Goal: Transaction & Acquisition: Purchase product/service

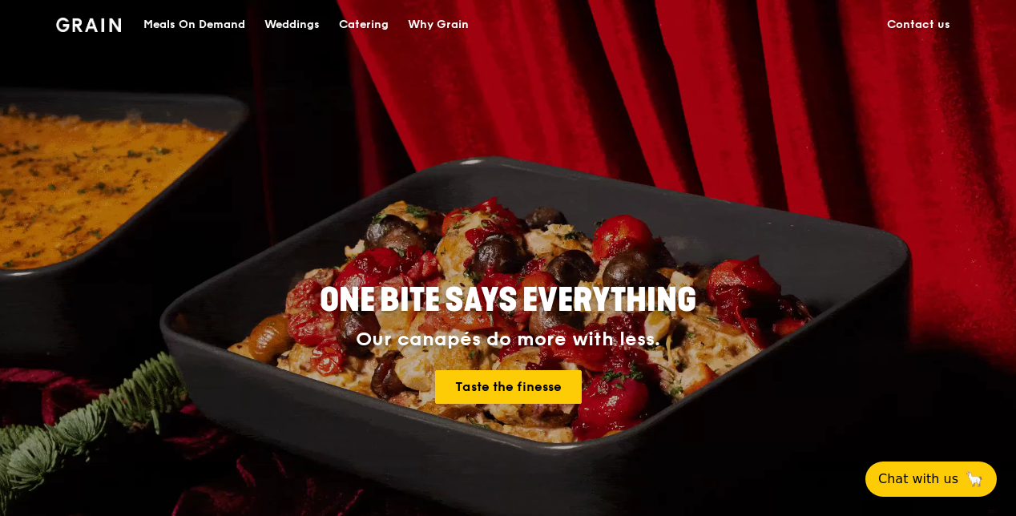
click at [214, 24] on div "Meals On Demand" at bounding box center [194, 25] width 102 height 48
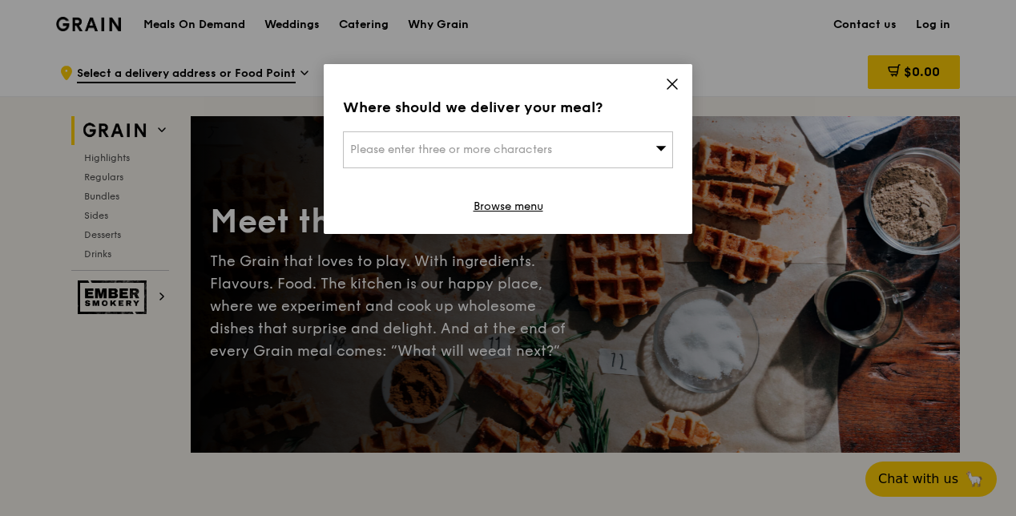
click at [630, 160] on div "Please enter three or more characters" at bounding box center [508, 149] width 330 height 37
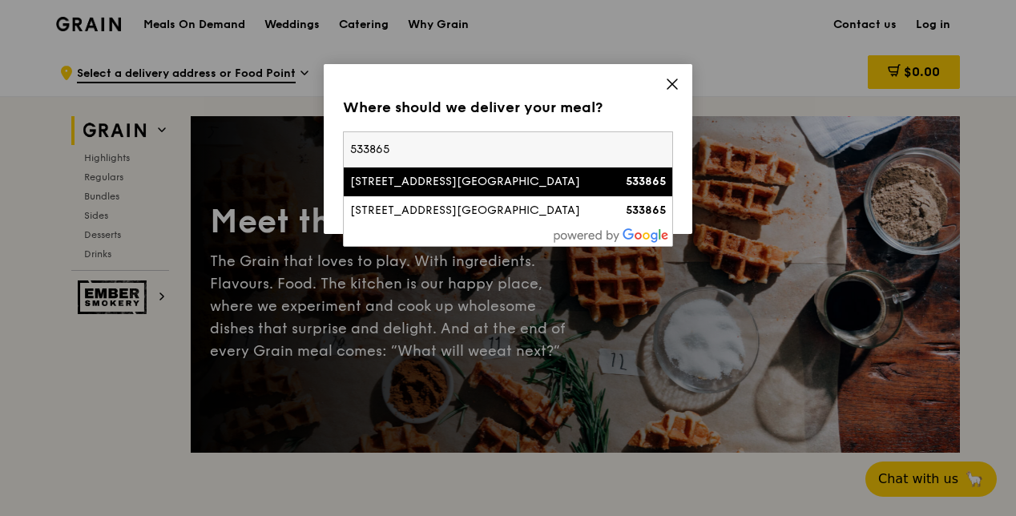
type input "533865"
click at [519, 186] on div "[STREET_ADDRESS][GEOGRAPHIC_DATA]" at bounding box center [468, 182] width 237 height 16
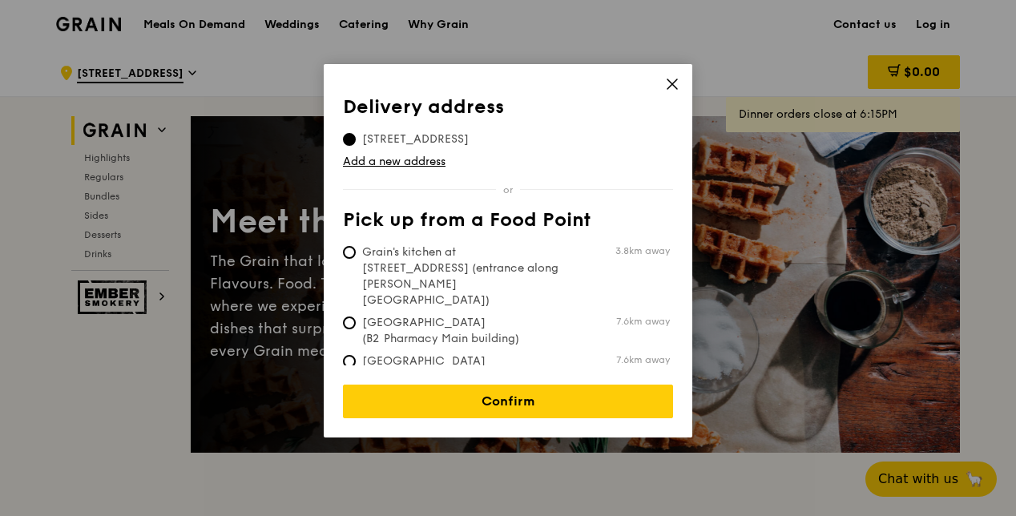
click at [444, 125] on td "[STREET_ADDRESS]" at bounding box center [415, 136] width 145 height 22
click at [444, 135] on span "[STREET_ADDRESS]" at bounding box center [415, 139] width 145 height 16
click at [356, 135] on input "[STREET_ADDRESS]" at bounding box center [349, 139] width 13 height 13
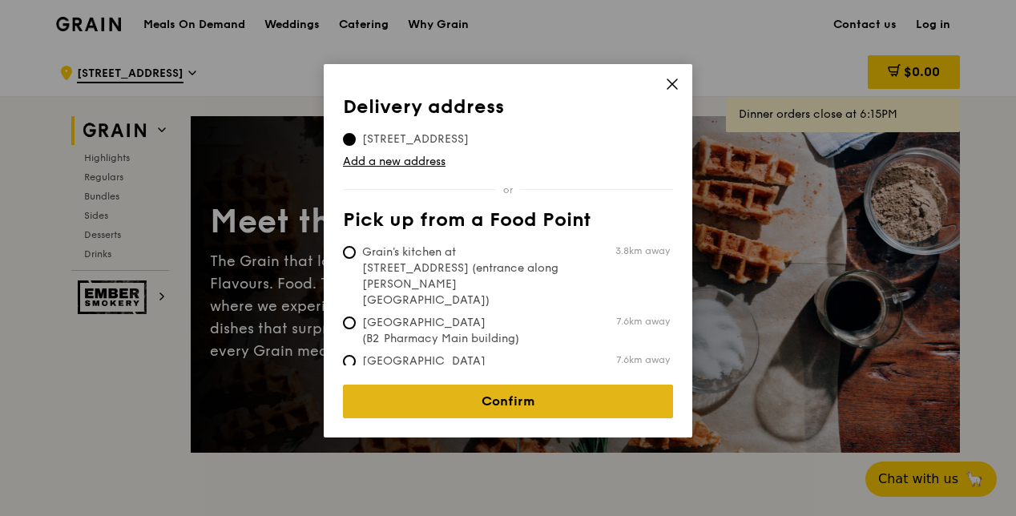
click at [546, 396] on link "Confirm" at bounding box center [508, 401] width 330 height 34
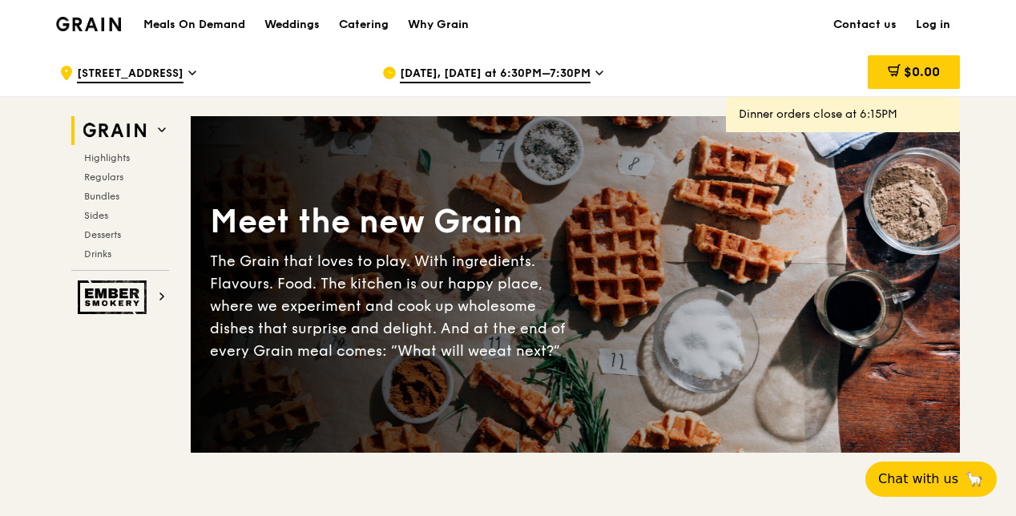
click at [530, 73] on span "[DATE], [DATE] at 6:30PM–7:30PM" at bounding box center [495, 75] width 191 height 18
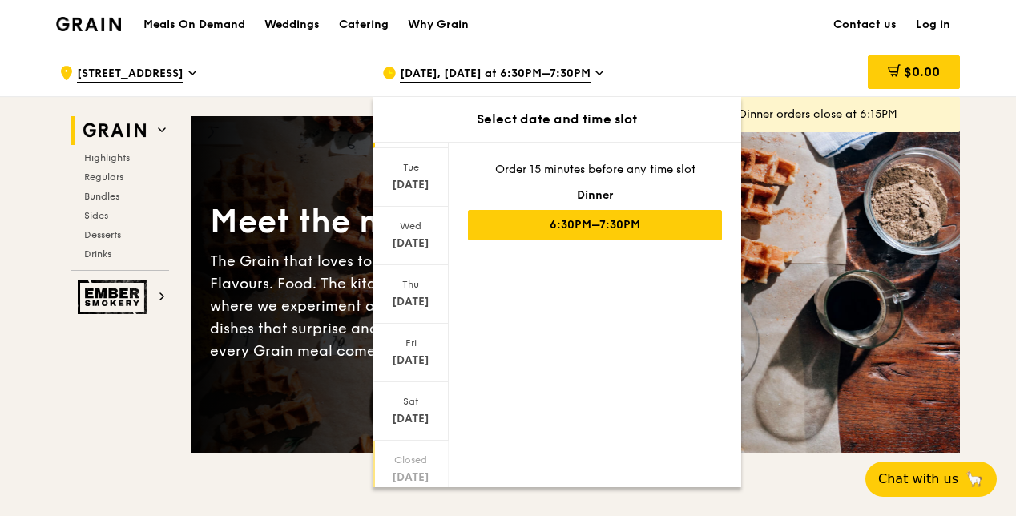
scroll to position [145, 0]
click at [404, 465] on icon at bounding box center [409, 467] width 11 height 12
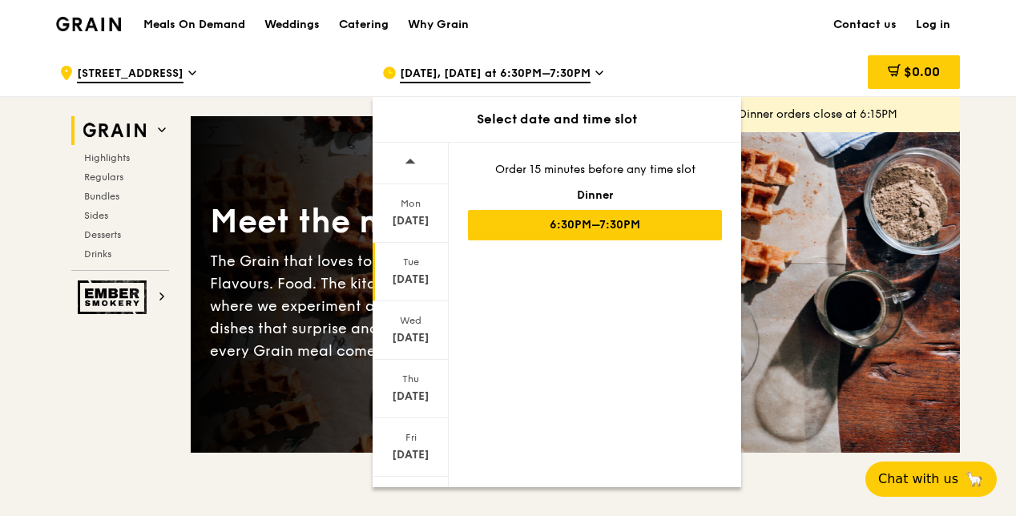
click at [424, 277] on div "[DATE]" at bounding box center [410, 280] width 71 height 16
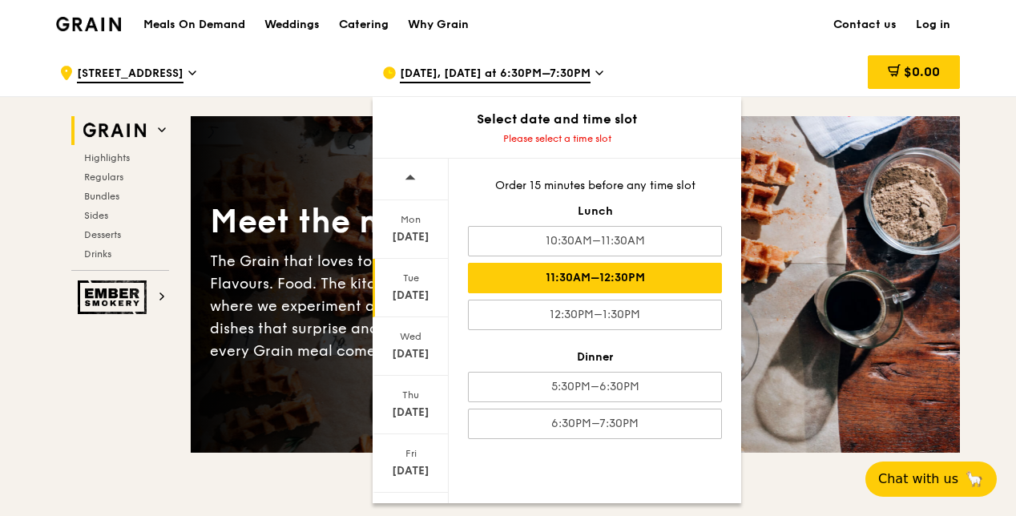
click at [581, 279] on div "11:30AM–12:30PM" at bounding box center [595, 278] width 254 height 30
